Goal: Information Seeking & Learning: Learn about a topic

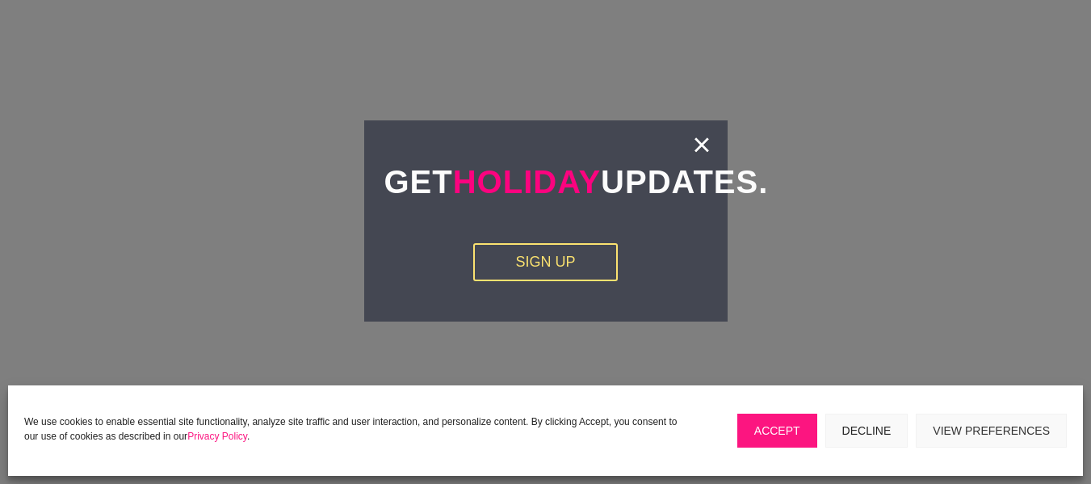
scroll to position [2299, 0]
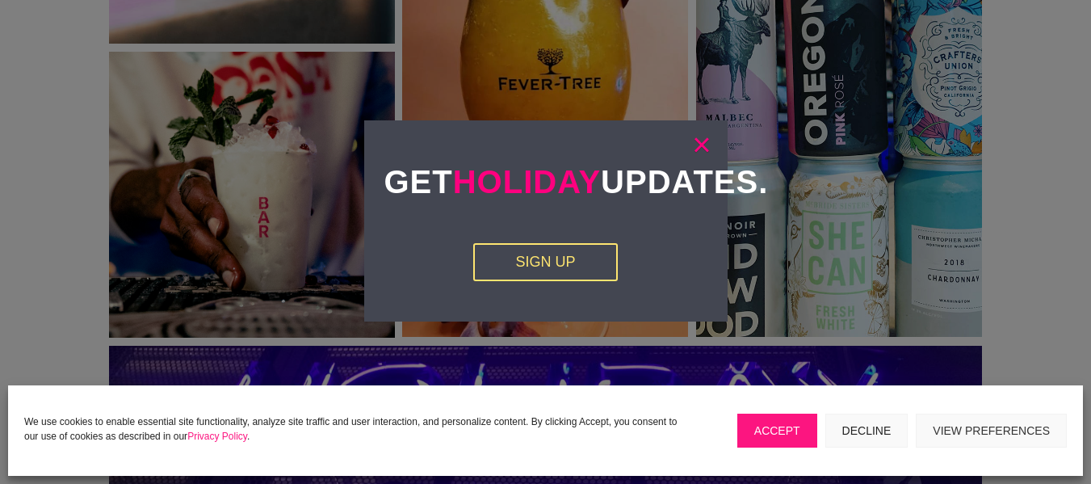
click at [693, 148] on link "×" at bounding box center [701, 145] width 19 height 16
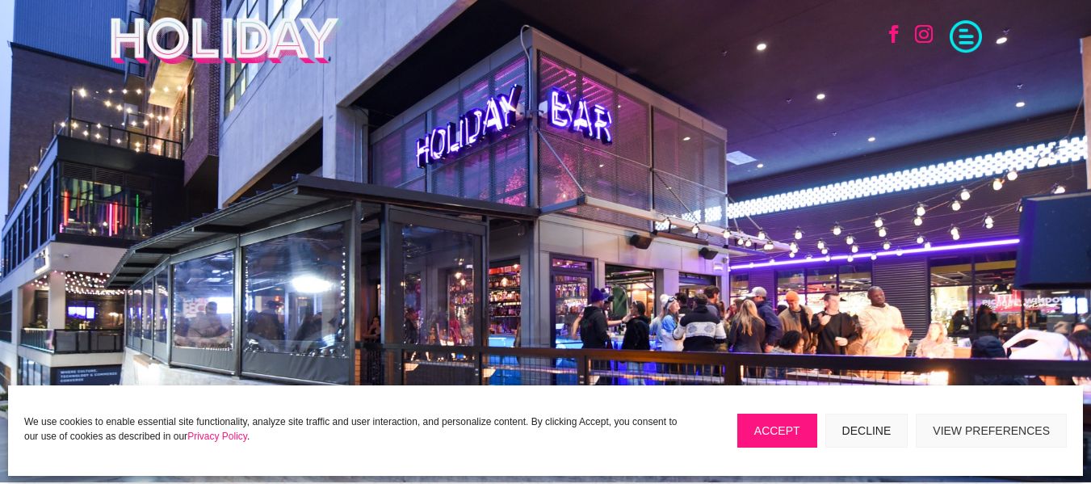
scroll to position [523, 0]
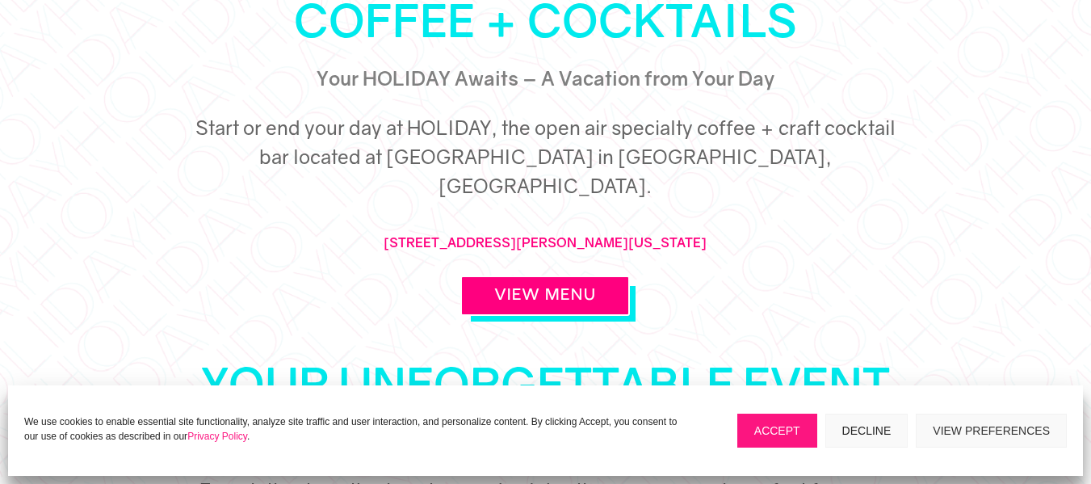
click at [857, 443] on button "Decline" at bounding box center [867, 431] width 83 height 34
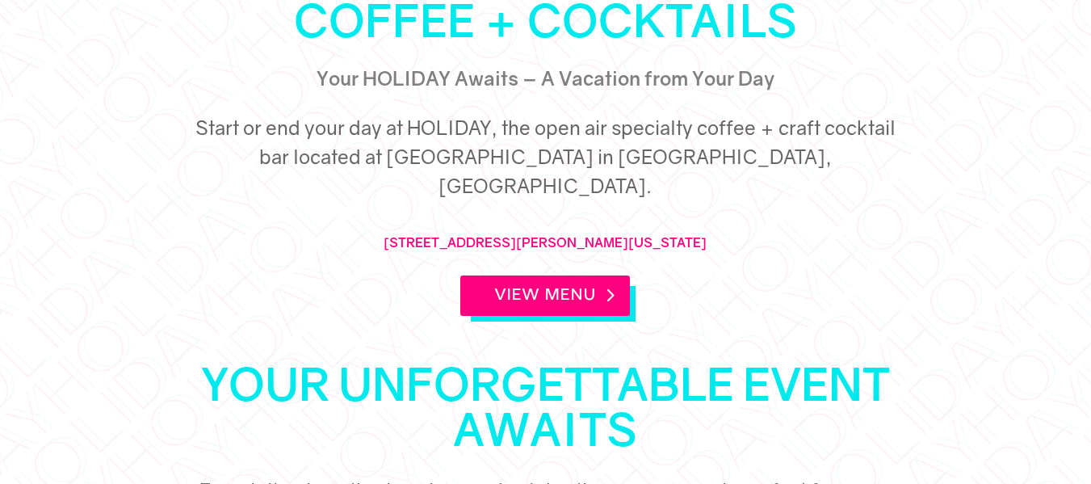
click at [584, 275] on link "View Menu" at bounding box center [546, 295] width 170 height 40
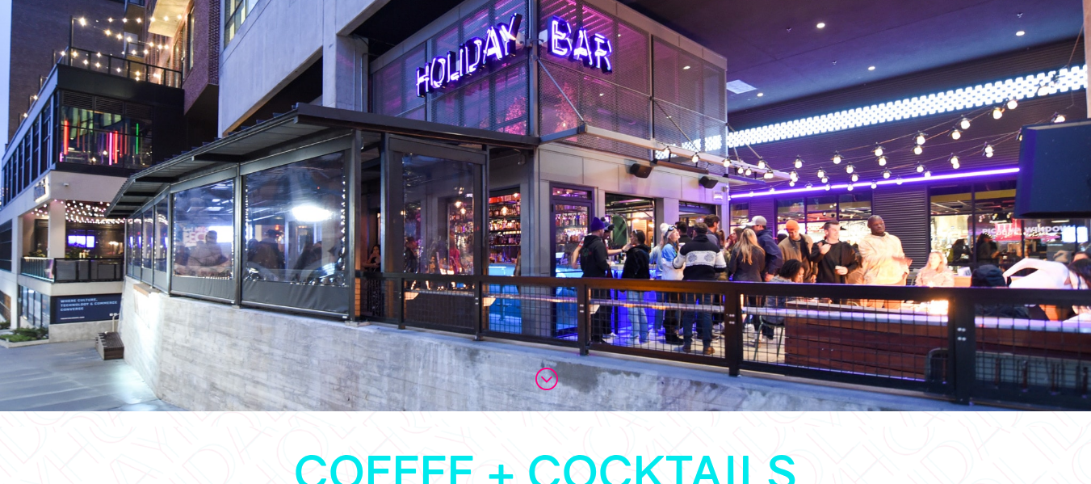
scroll to position [0, 0]
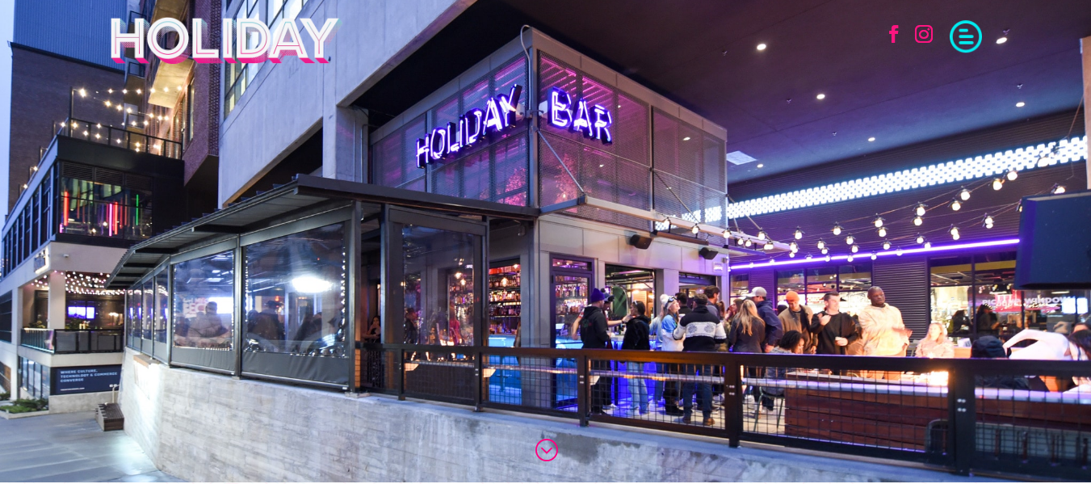
click at [967, 39] on span at bounding box center [966, 35] width 32 height 32
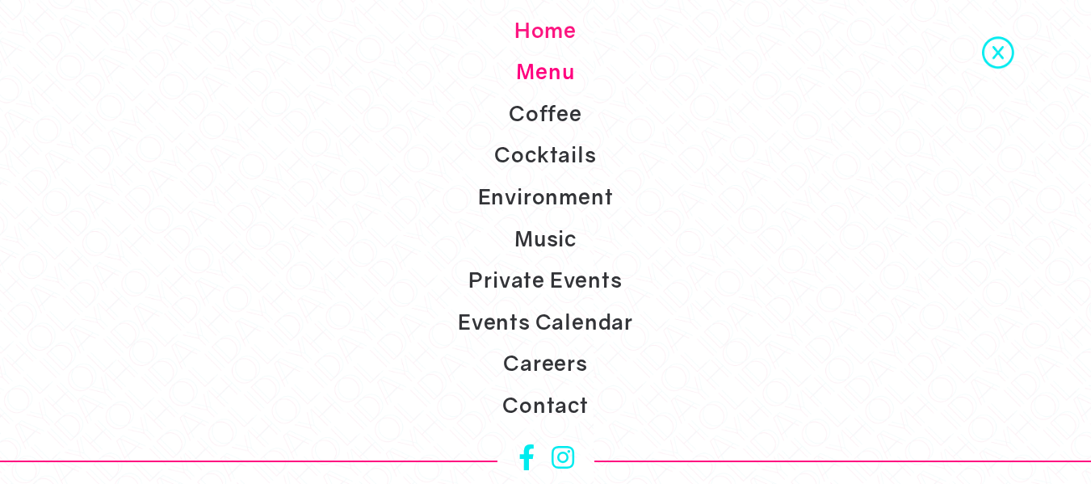
click at [560, 67] on link "Menu" at bounding box center [545, 72] width 1091 height 42
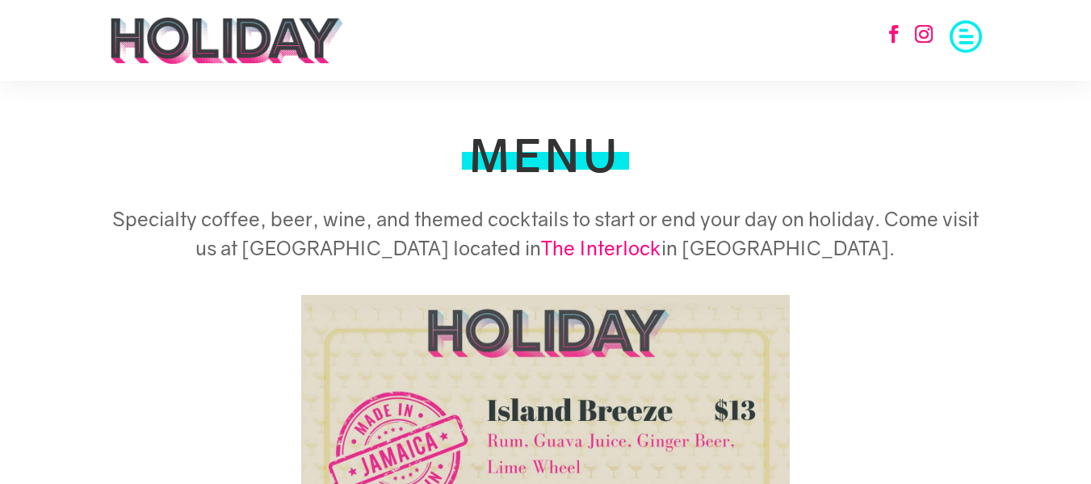
click at [969, 31] on span at bounding box center [966, 35] width 32 height 32
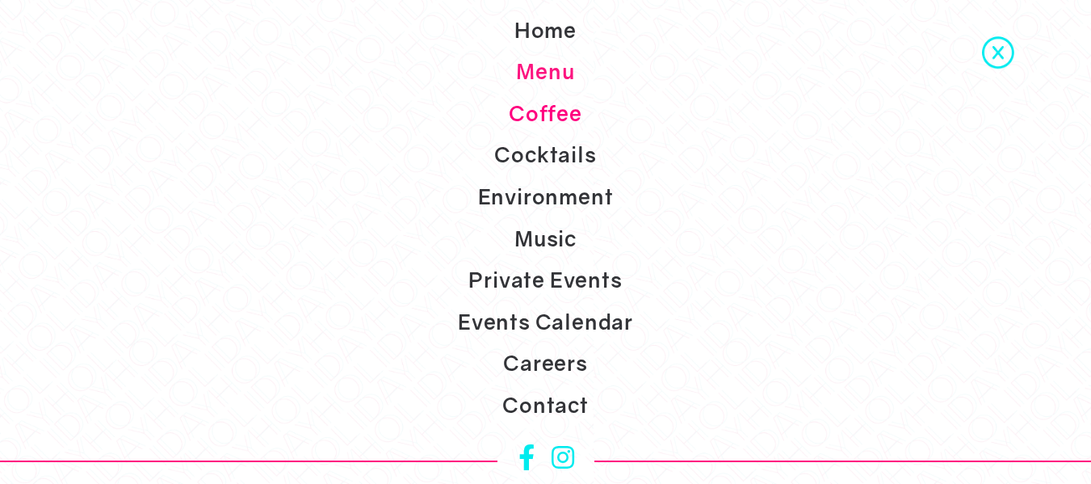
click at [557, 109] on link "Coffee" at bounding box center [545, 114] width 1091 height 42
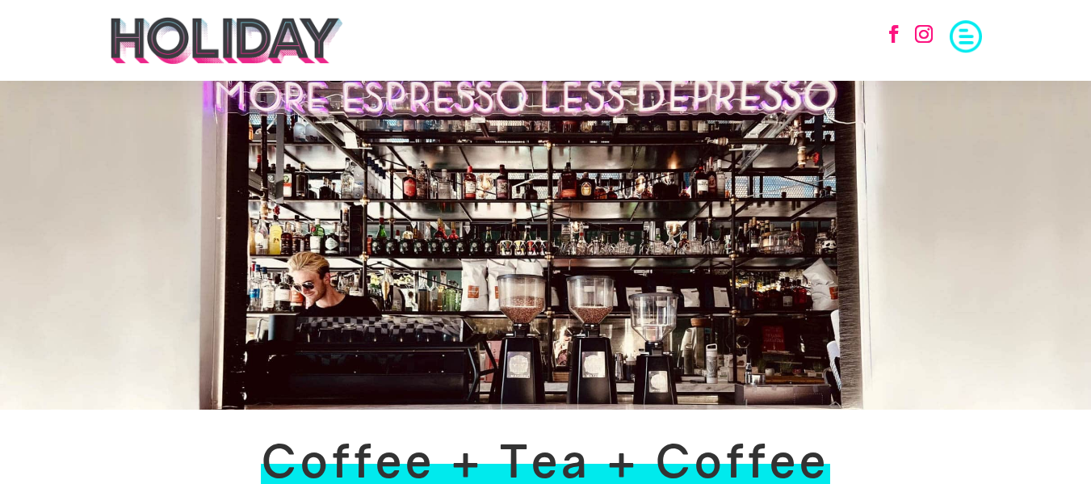
click at [951, 36] on span at bounding box center [966, 35] width 32 height 32
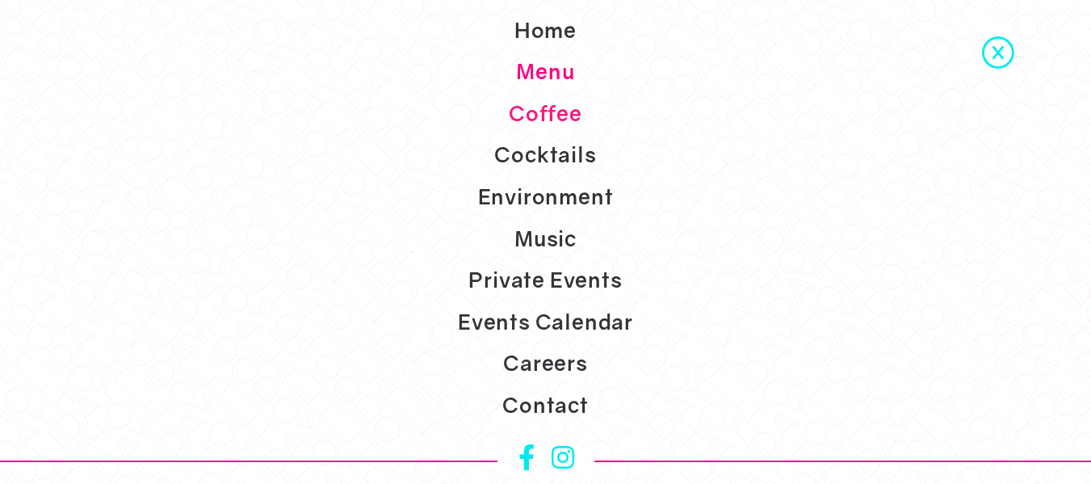
click at [575, 71] on link "Menu" at bounding box center [545, 72] width 1091 height 42
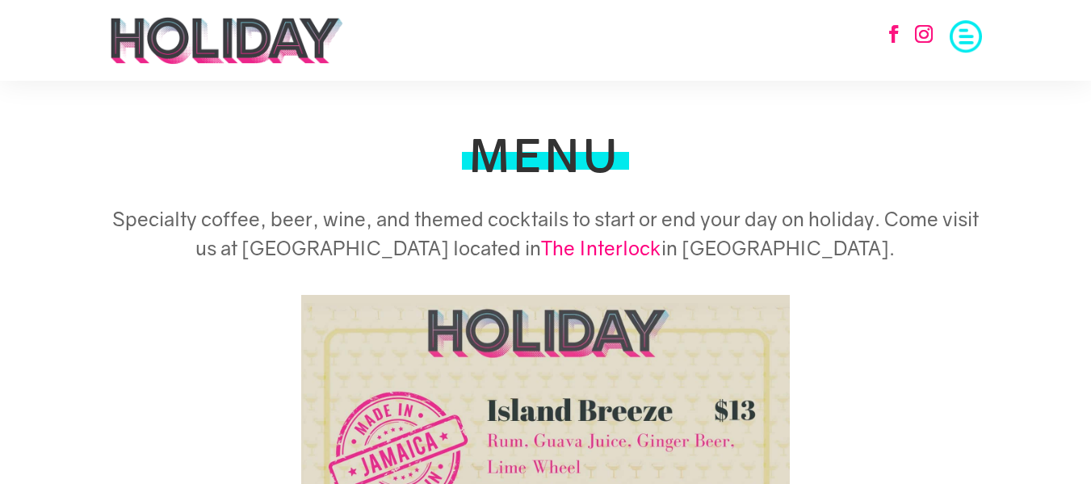
click at [957, 44] on span at bounding box center [966, 35] width 32 height 32
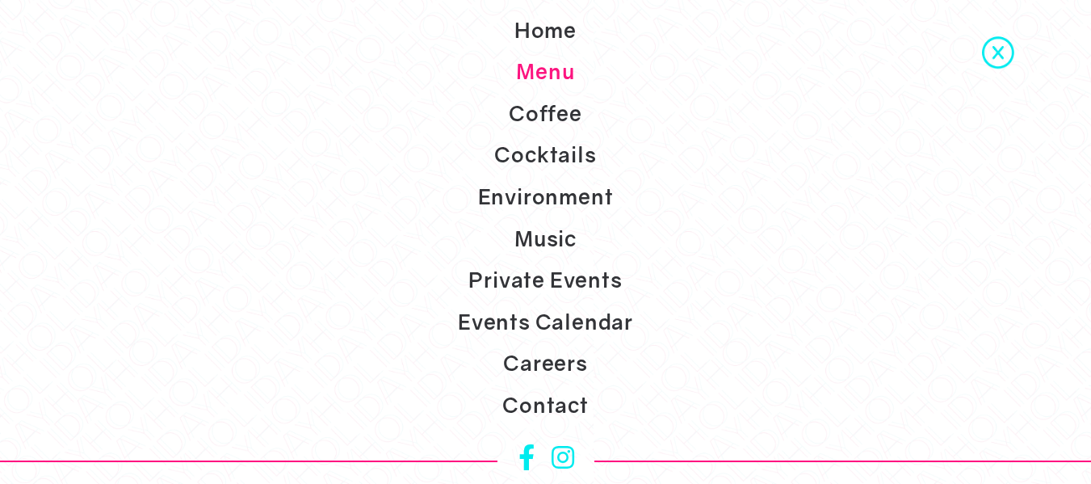
click at [1002, 53] on span at bounding box center [998, 51] width 32 height 32
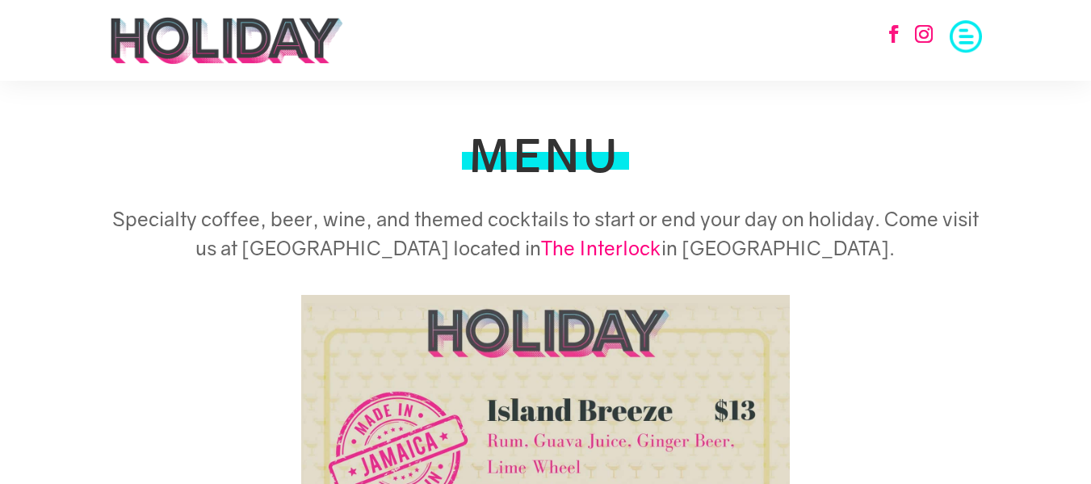
click at [238, 48] on img at bounding box center [226, 40] width 235 height 48
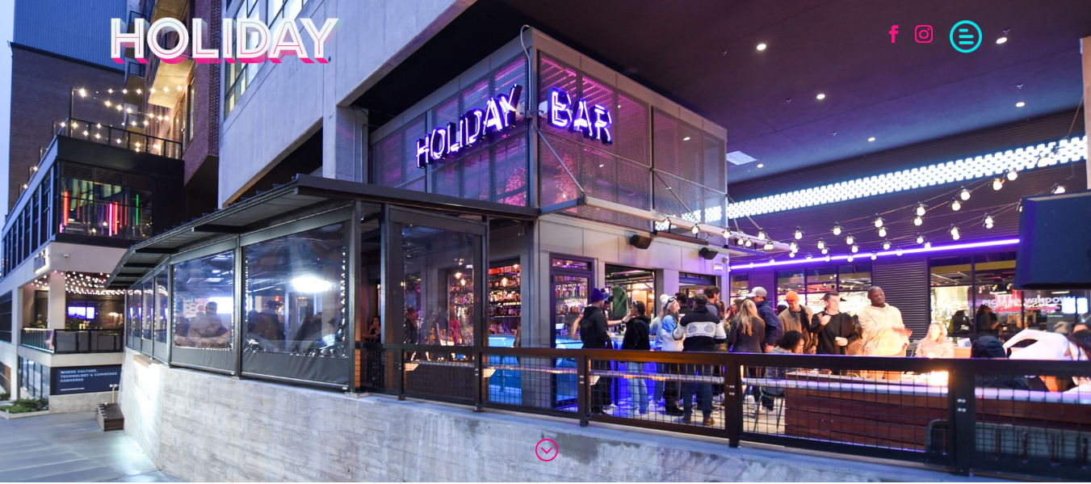
click at [948, 47] on div "Follow Follow Home Menu Coffee Cocktails Environment Music Private Events Event…" at bounding box center [822, 34] width 321 height 36
click at [964, 42] on span at bounding box center [966, 35] width 32 height 32
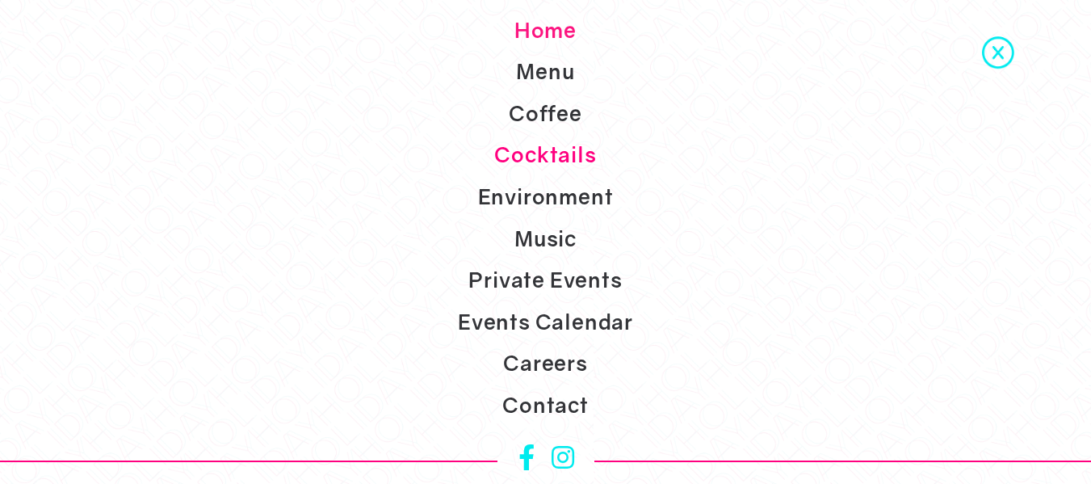
scroll to position [42, 0]
click at [540, 113] on link "Coffee" at bounding box center [545, 114] width 1091 height 42
